Goal: Transaction & Acquisition: Download file/media

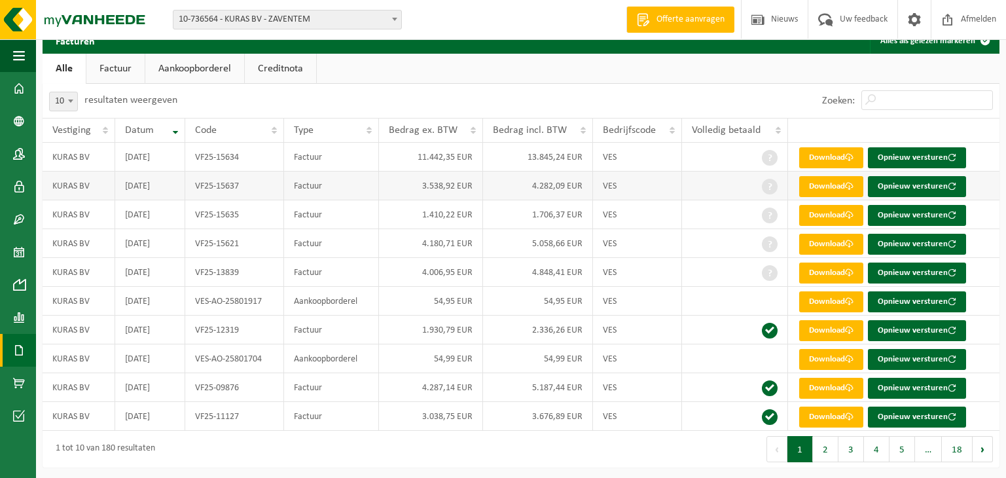
scroll to position [55, 0]
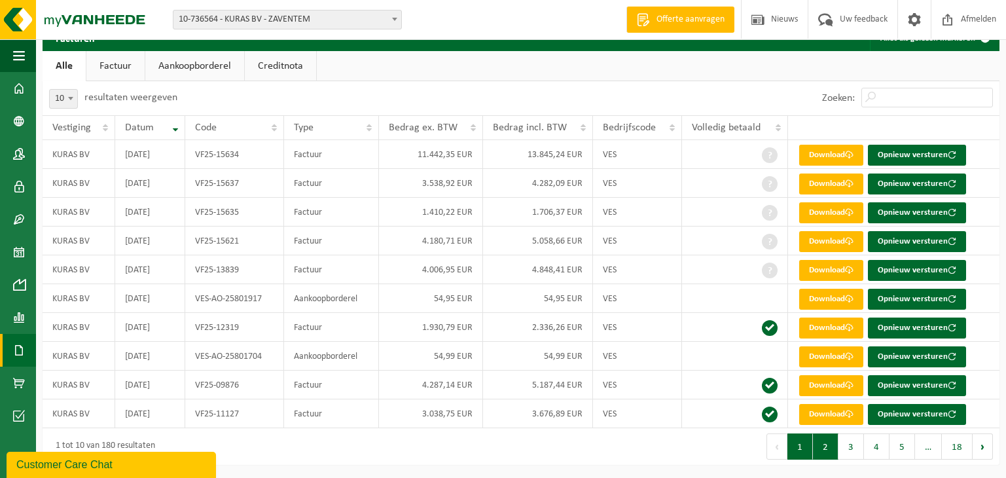
click at [659, 444] on button "2" at bounding box center [826, 446] width 26 height 26
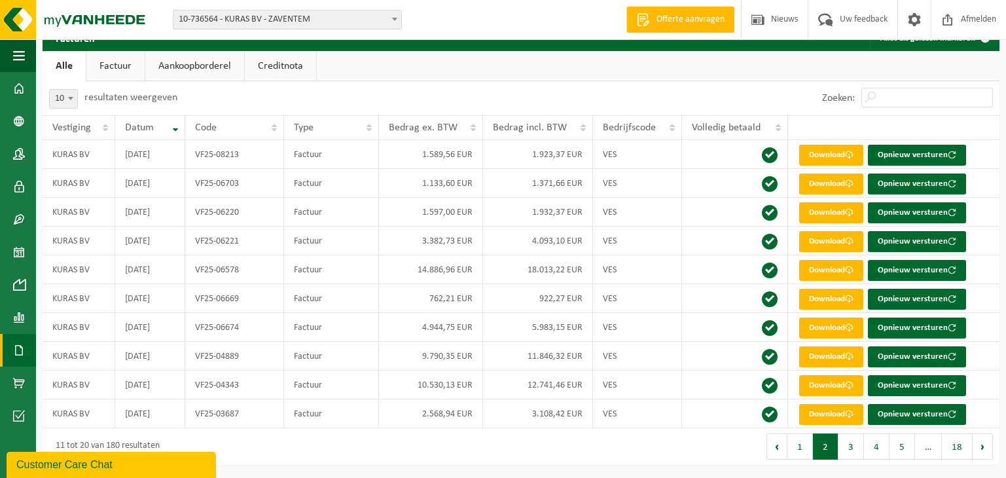
click at [198, 64] on link "Aankoopborderel" at bounding box center [194, 66] width 99 height 30
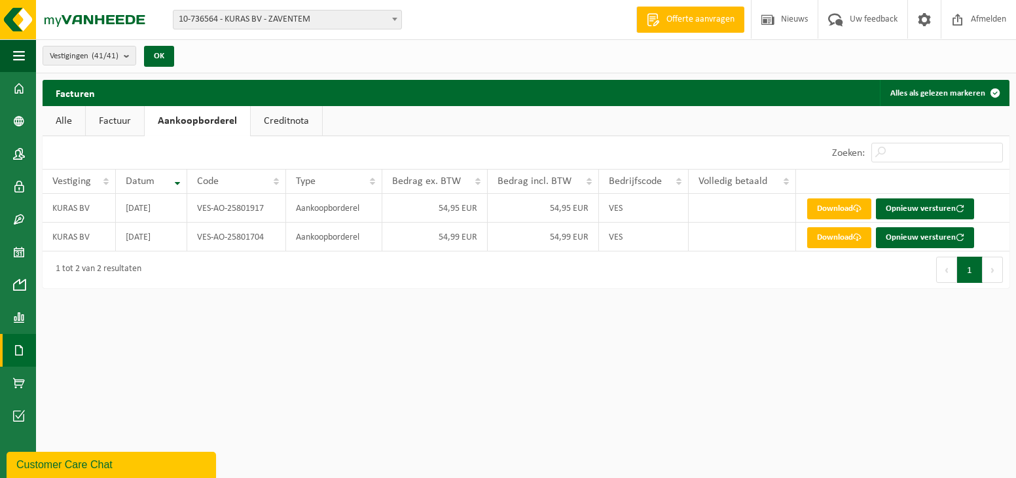
click at [120, 118] on link "Factuur" at bounding box center [115, 121] width 58 height 30
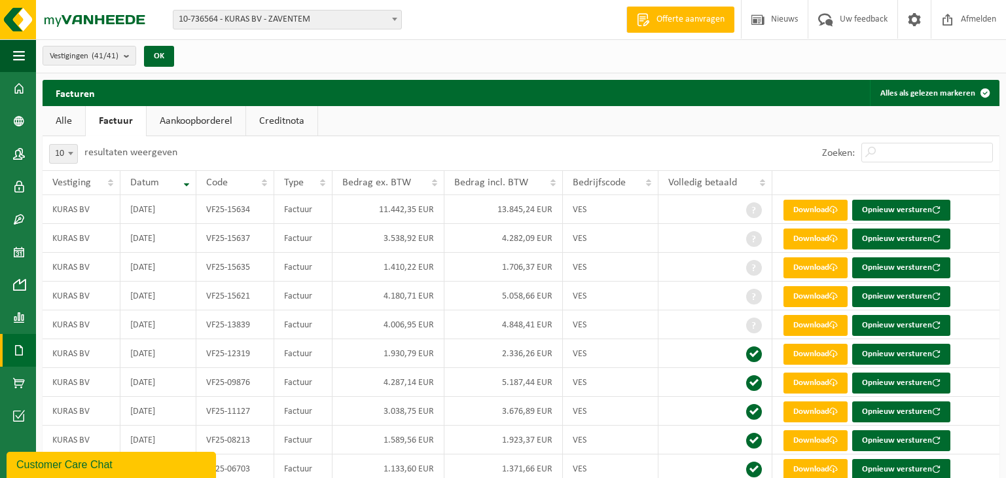
click at [191, 118] on link "Aankoopborderel" at bounding box center [196, 121] width 99 height 30
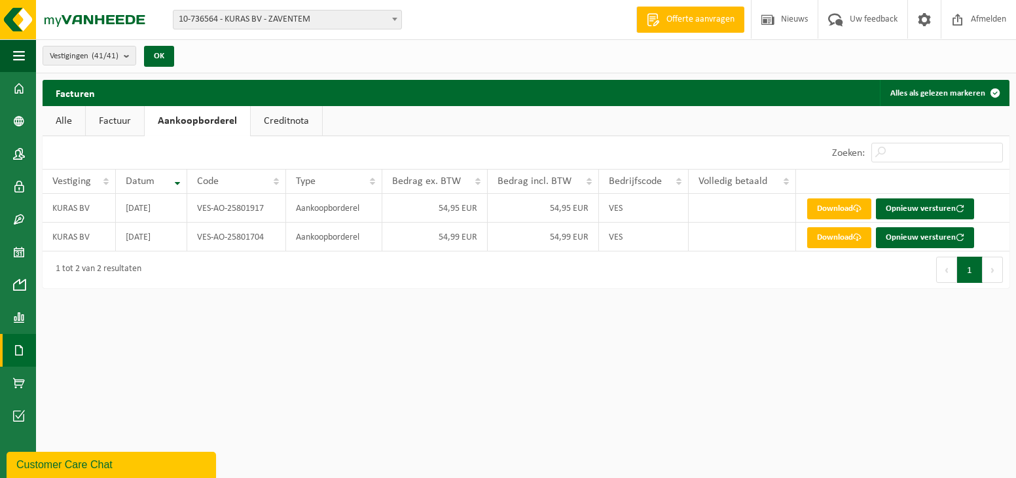
click at [105, 119] on link "Factuur" at bounding box center [115, 121] width 58 height 30
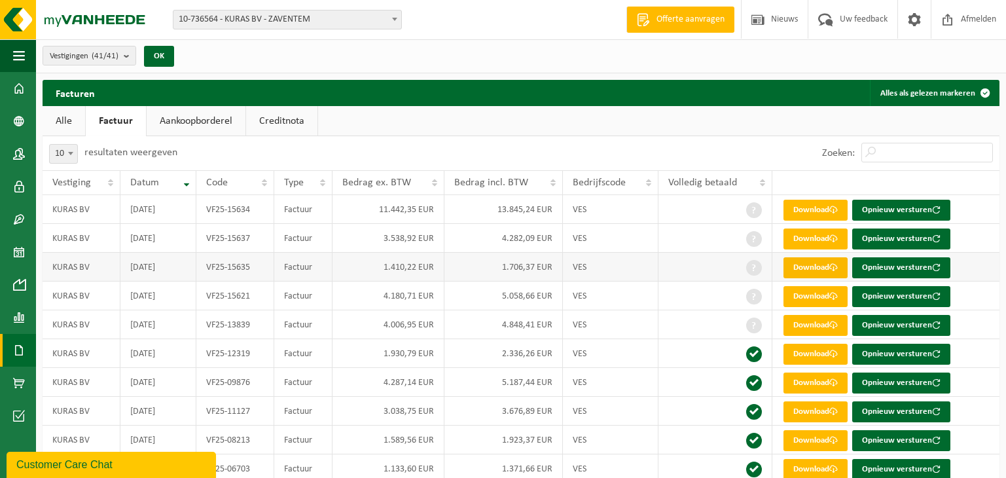
click at [659, 268] on link "Download" at bounding box center [816, 267] width 64 height 21
click at [659, 238] on link "Download" at bounding box center [816, 238] width 64 height 21
click at [659, 209] on link "Download" at bounding box center [816, 210] width 64 height 21
click at [659, 297] on link "Download" at bounding box center [816, 296] width 64 height 21
click at [659, 327] on link "Download" at bounding box center [816, 325] width 64 height 21
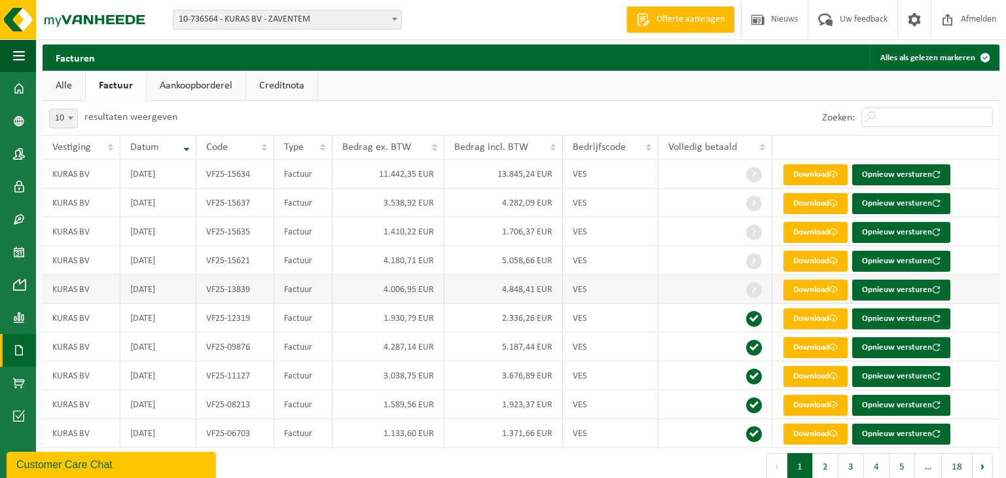
scroll to position [55, 0]
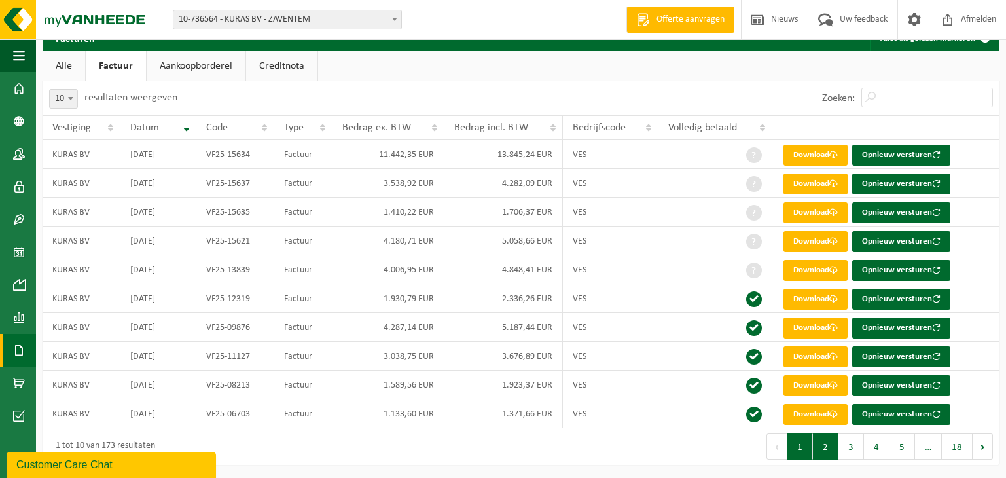
click at [659, 448] on button "2" at bounding box center [826, 446] width 26 height 26
click at [659, 448] on button "3" at bounding box center [852, 446] width 26 height 26
click at [217, 63] on link "Aankoopborderel" at bounding box center [196, 66] width 99 height 30
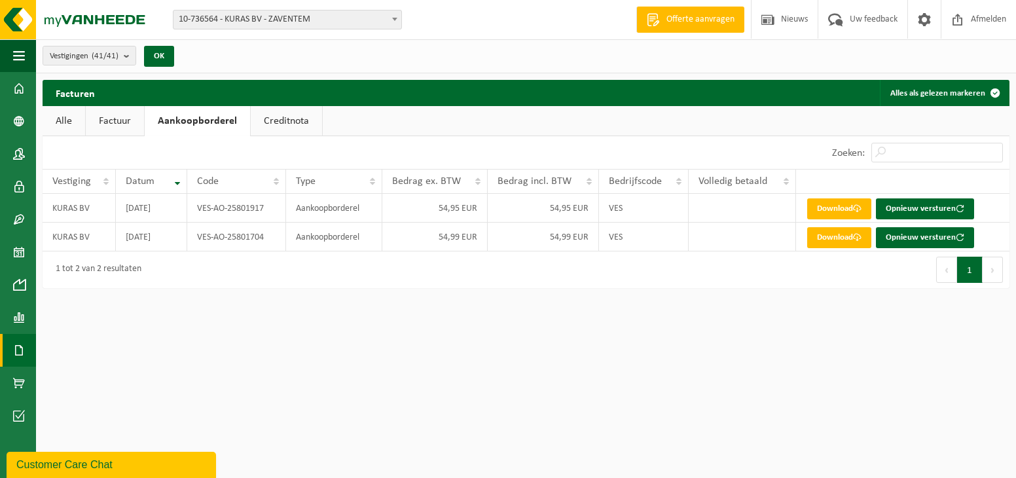
click at [64, 122] on link "Alle" at bounding box center [64, 121] width 43 height 30
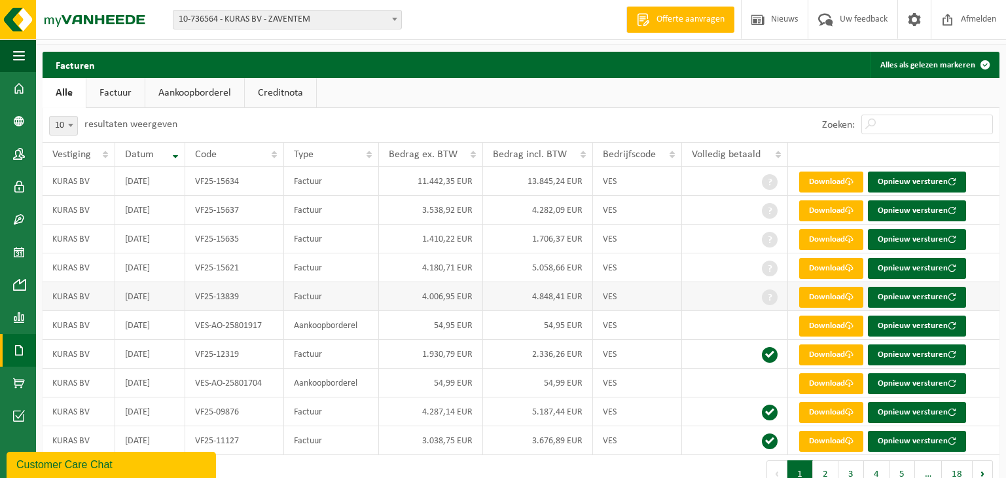
scroll to position [55, 0]
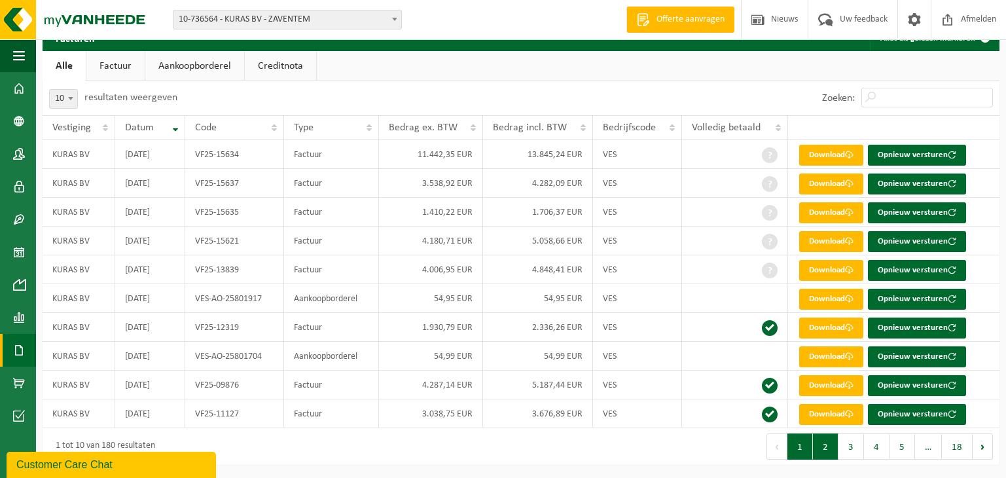
click at [659, 447] on button "2" at bounding box center [826, 446] width 26 height 26
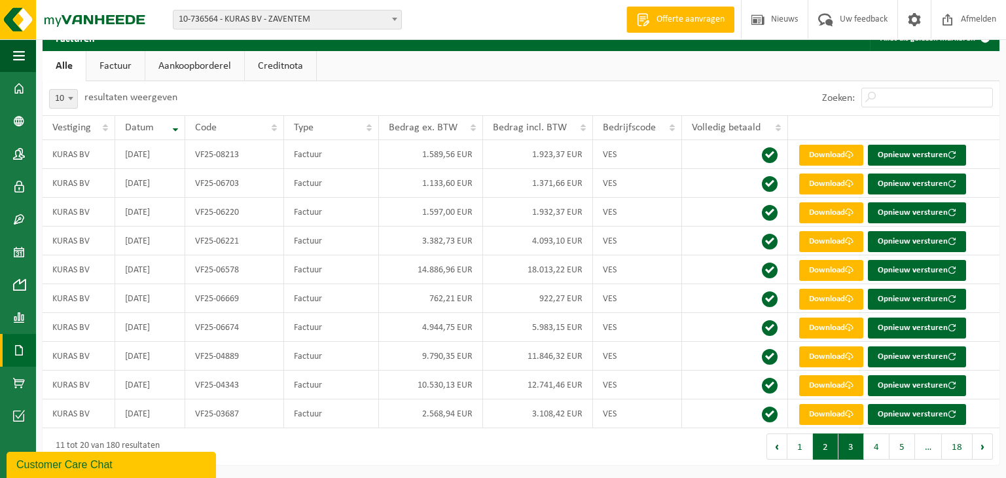
click at [659, 448] on button "3" at bounding box center [852, 446] width 26 height 26
click at [659, 450] on button "1" at bounding box center [801, 446] width 26 height 26
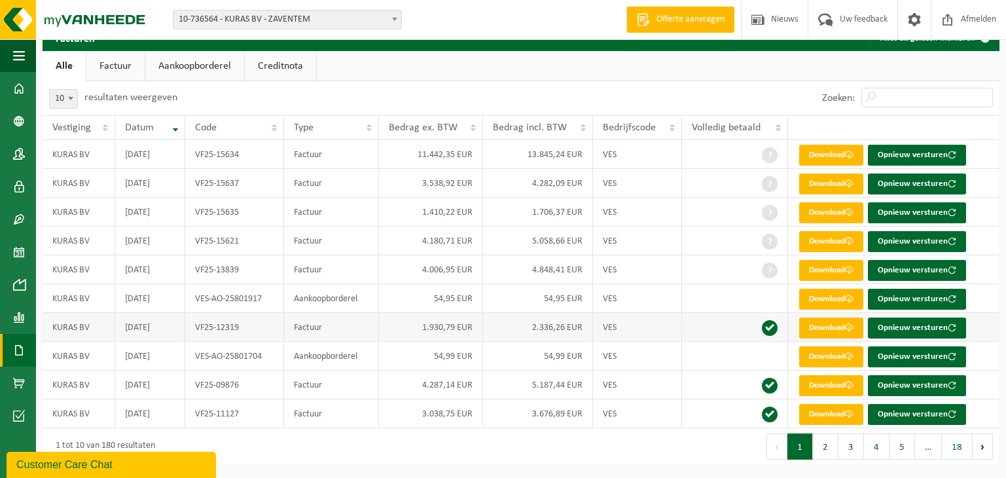
scroll to position [0, 0]
